Goal: Information Seeking & Learning: Learn about a topic

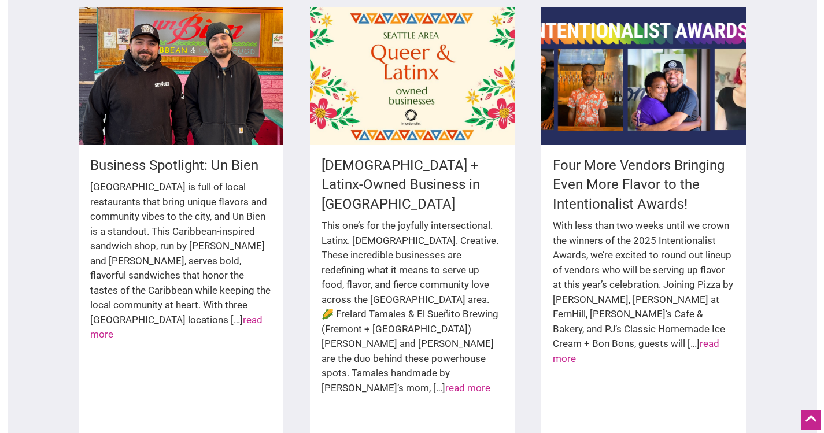
scroll to position [1782, 0]
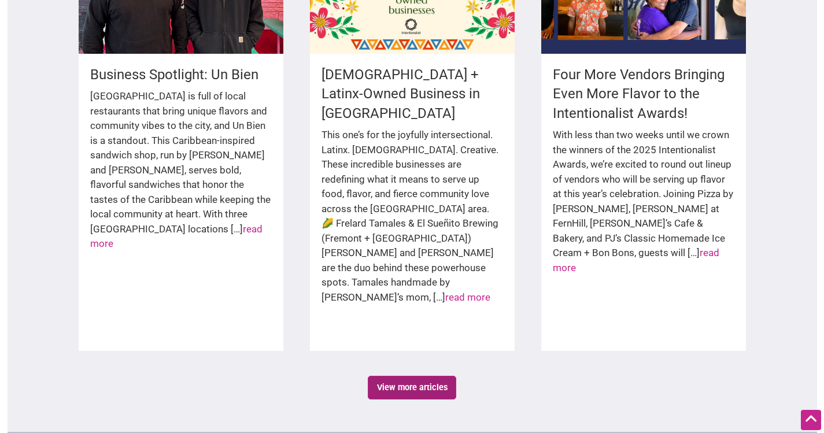
click at [386, 376] on link "View more articles" at bounding box center [412, 388] width 88 height 24
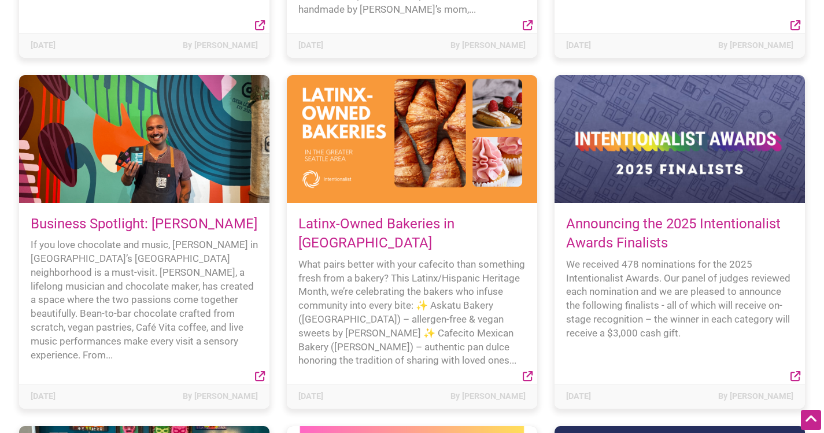
scroll to position [411, 0]
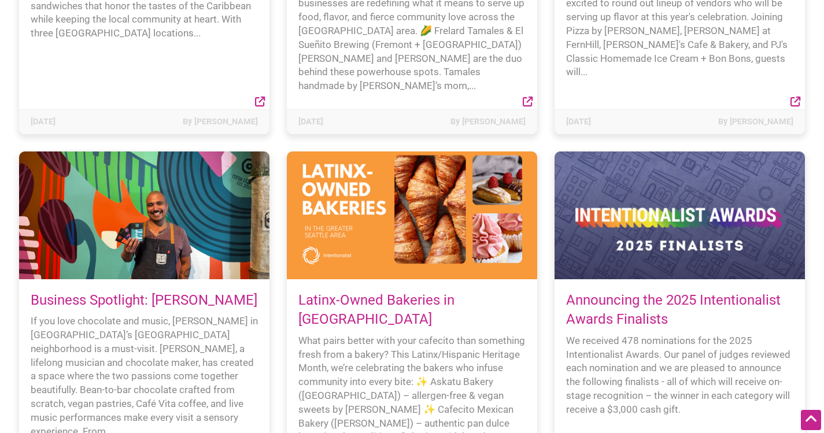
click at [580, 292] on link "Announcing the 2025 Intentionalist Awards Finalists" at bounding box center [673, 310] width 215 height 36
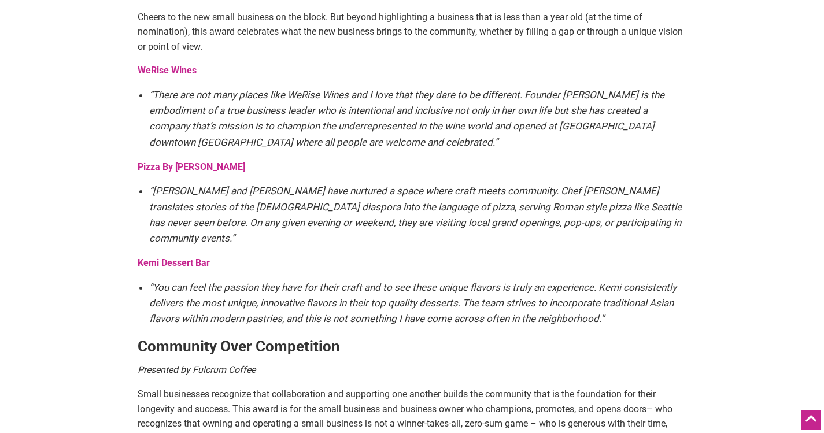
scroll to position [780, 0]
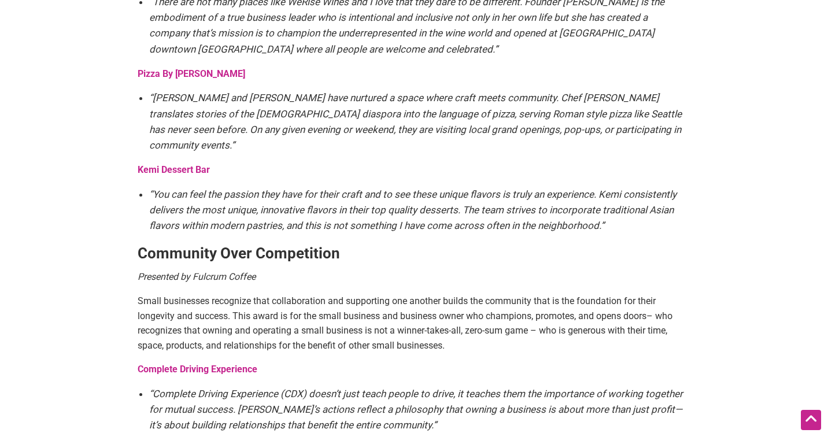
click at [355, 193] on em "“You can feel the passion they have for their craft and to see these unique fla…" at bounding box center [412, 210] width 527 height 43
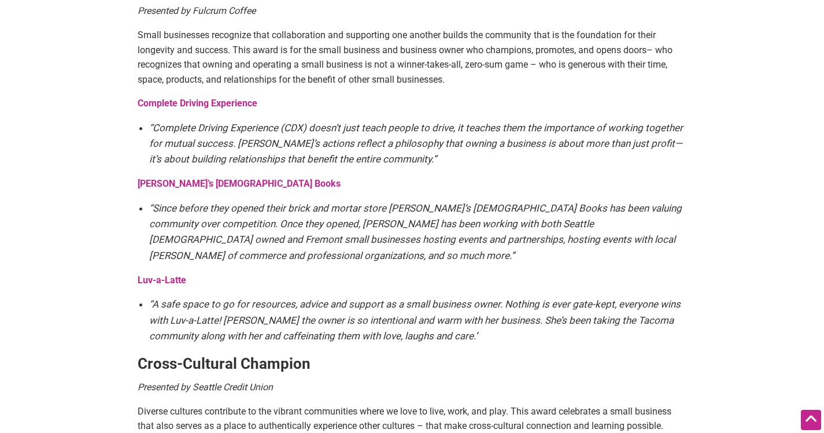
scroll to position [1072, 0]
